Goal: Transaction & Acquisition: Book appointment/travel/reservation

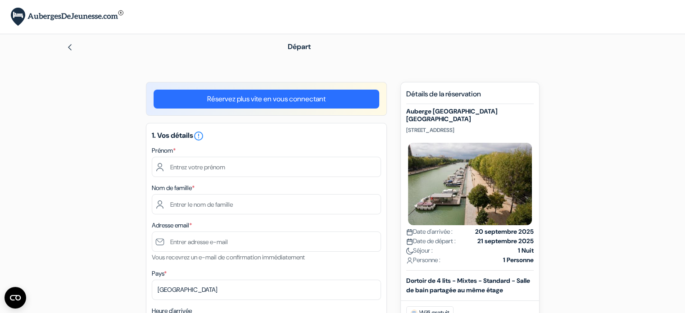
click at [240, 160] on input "text" at bounding box center [266, 167] width 229 height 20
type input "[PERSON_NAME]"
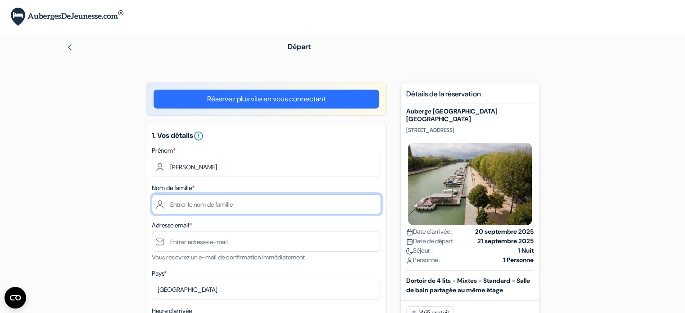
type input "LERAY"
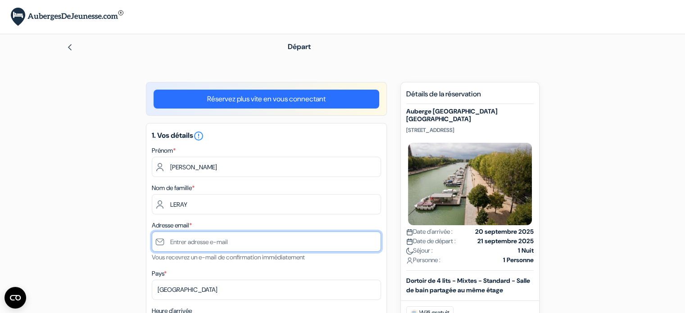
type input "[EMAIL_ADDRESS][DOMAIN_NAME]"
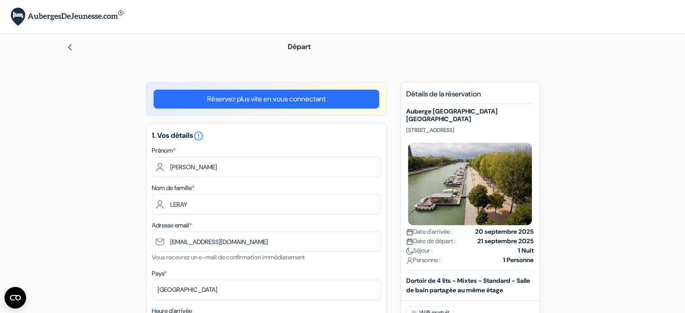
type input "+33661244107"
drag, startPoint x: 684, startPoint y: 122, endPoint x: 691, endPoint y: 137, distance: 16.3
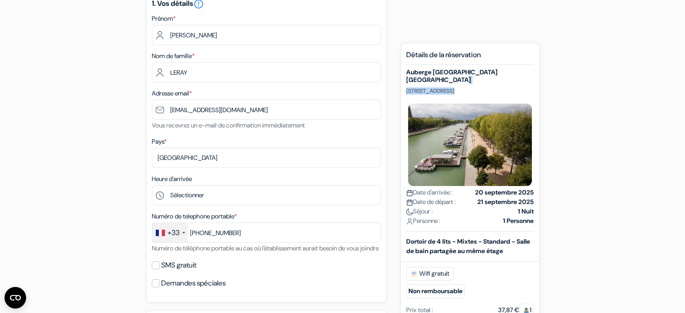
scroll to position [135, 0]
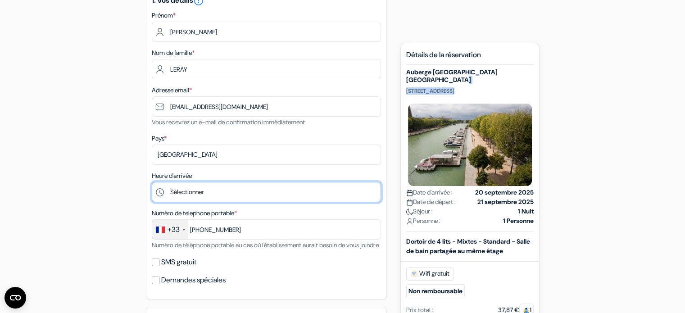
click at [221, 193] on select "Sélectionner 1:00 2:00 3:00 4:00 5:00 6:00 7:00 8:00 9:00 10:00 11:00 12:00 13:…" at bounding box center [266, 192] width 229 height 20
click at [152, 183] on select "Sélectionner 1:00 2:00 3:00 4:00 5:00 6:00 7:00 8:00 9:00 10:00 11:00 12:00 13:…" at bounding box center [266, 192] width 229 height 20
click at [195, 201] on select "Sélectionner 1:00 2:00 3:00 4:00 5:00 6:00 7:00 8:00 9:00 10:00 11:00 12:00 13:…" at bounding box center [266, 192] width 229 height 20
select select "22"
click at [152, 183] on select "Sélectionner 1:00 2:00 3:00 4:00 5:00 6:00 7:00 8:00 9:00 10:00 11:00 12:00 13:…" at bounding box center [266, 192] width 229 height 20
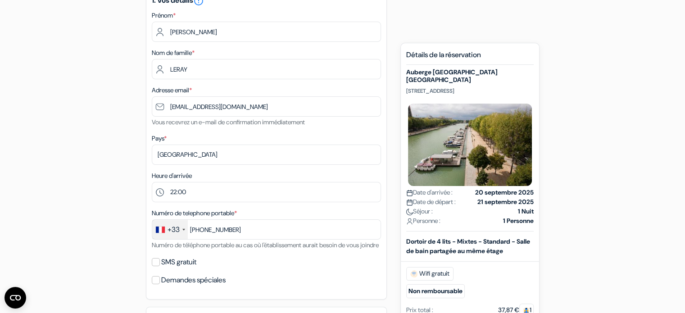
click at [175, 269] on label "SMS gratuit" at bounding box center [178, 262] width 35 height 13
click at [160, 266] on input "SMS gratuit" at bounding box center [156, 262] width 8 height 8
click at [178, 269] on label "SMS gratuit" at bounding box center [178, 262] width 35 height 13
click at [160, 266] on input "SMS gratuit" at bounding box center [156, 262] width 8 height 8
checkbox input "false"
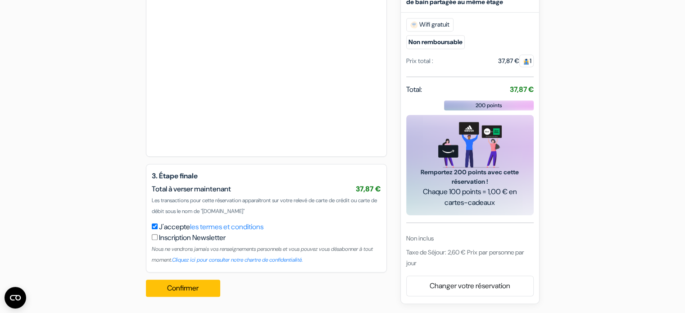
scroll to position [480, 0]
click at [187, 285] on button "Confirmer Loading..." at bounding box center [183, 288] width 75 height 17
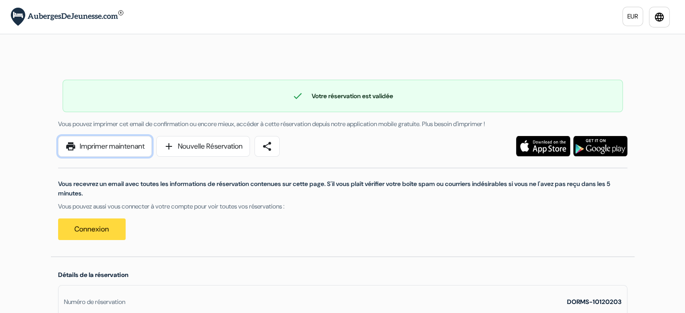
click at [101, 148] on link "print Imprimer maintenant" at bounding box center [105, 146] width 94 height 21
